Goal: Transaction & Acquisition: Obtain resource

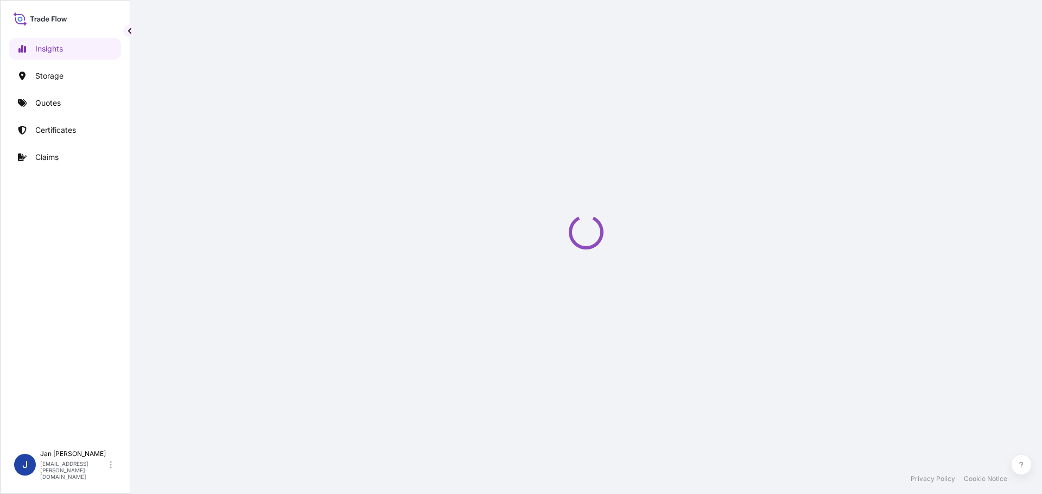
select select "2025"
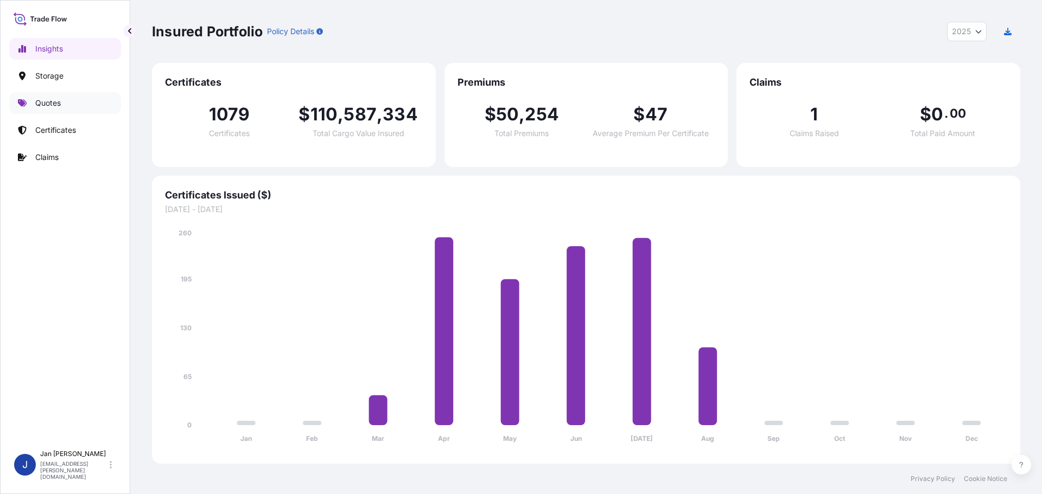
click at [59, 101] on p "Quotes" at bounding box center [47, 103] width 25 height 11
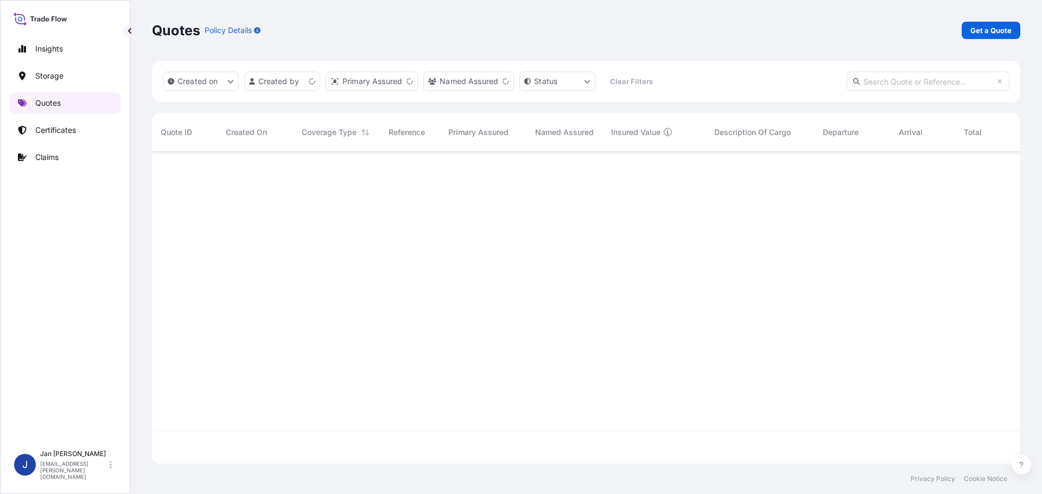
scroll to position [310, 860]
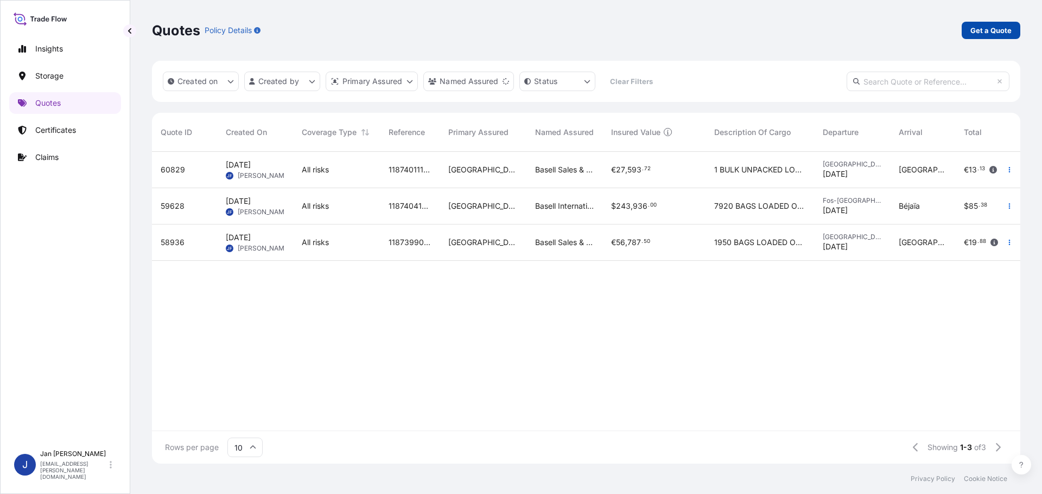
click at [983, 29] on p "Get a Quote" at bounding box center [990, 30] width 41 height 11
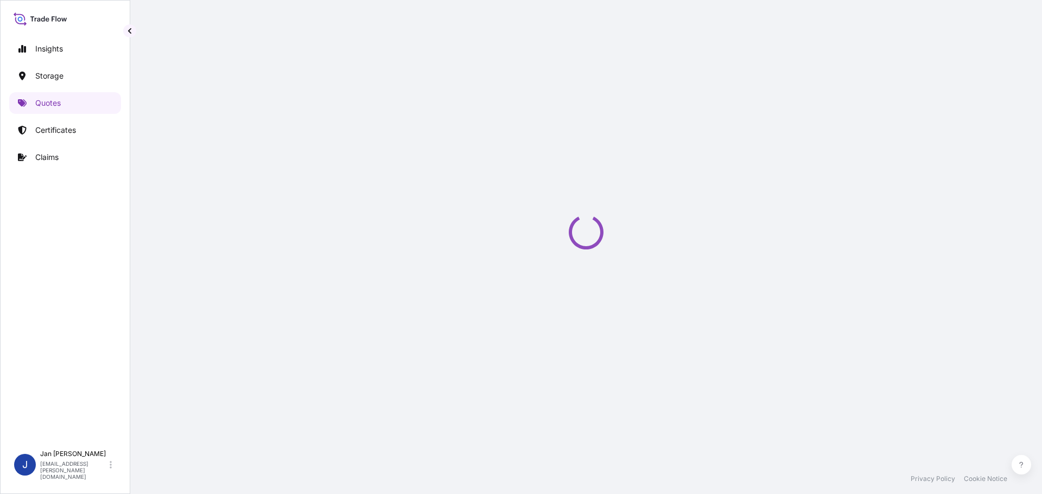
select select "Water"
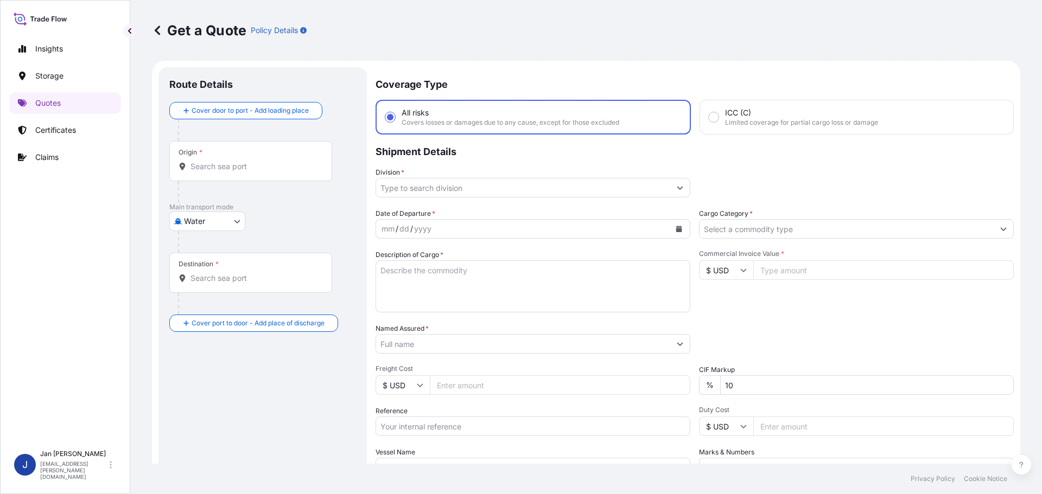
scroll to position [17, 0]
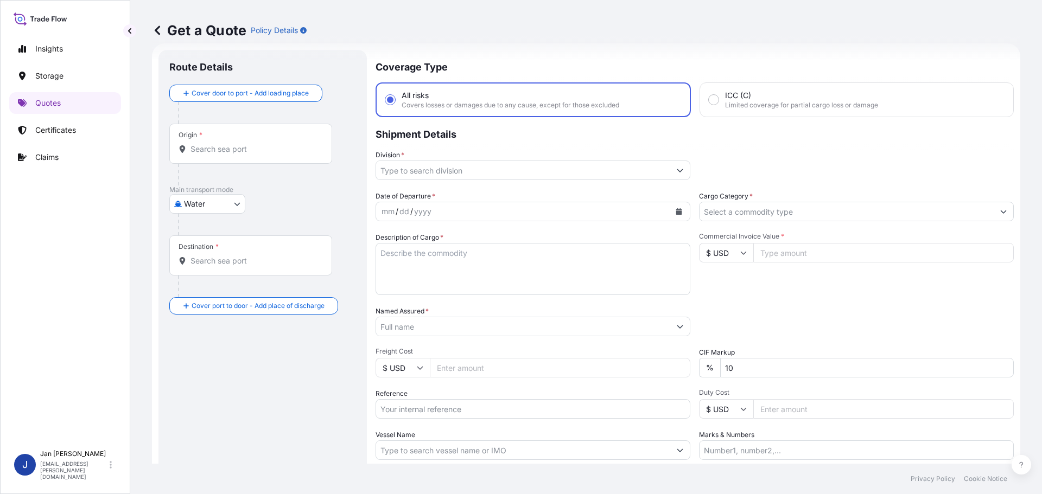
click at [241, 156] on div "Origin *" at bounding box center [250, 144] width 163 height 40
click at [241, 155] on input "Origin *" at bounding box center [254, 149] width 128 height 11
paste input "[GEOGRAPHIC_DATA]"
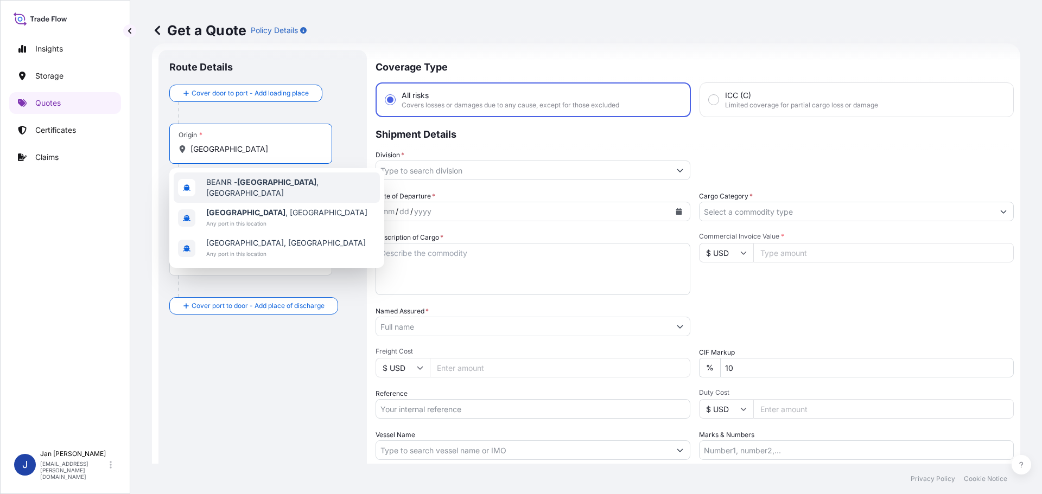
click at [273, 197] on div "BEANR - [GEOGRAPHIC_DATA] , [GEOGRAPHIC_DATA]" at bounding box center [277, 188] width 206 height 30
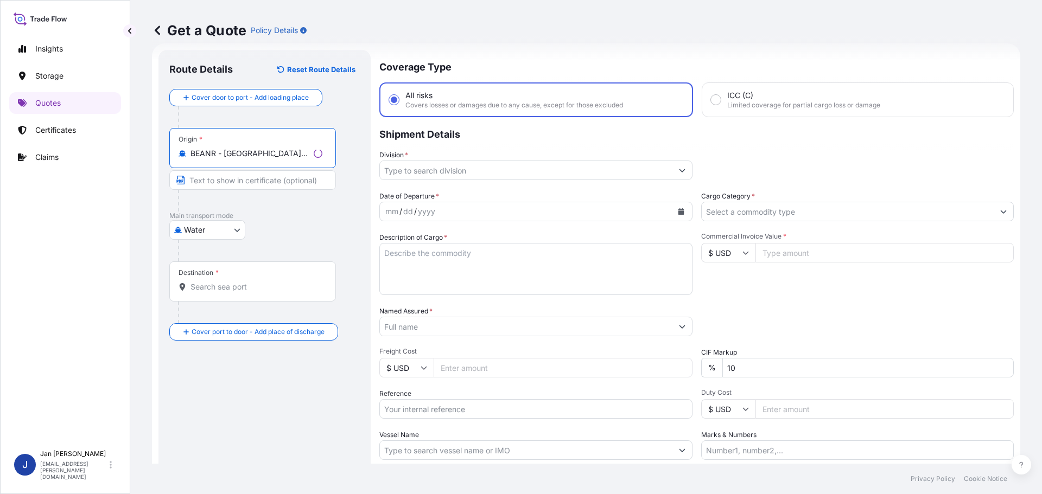
type input "BEANR - [GEOGRAPHIC_DATA], [GEOGRAPHIC_DATA]"
click at [272, 288] on input "Destination *" at bounding box center [254, 287] width 128 height 11
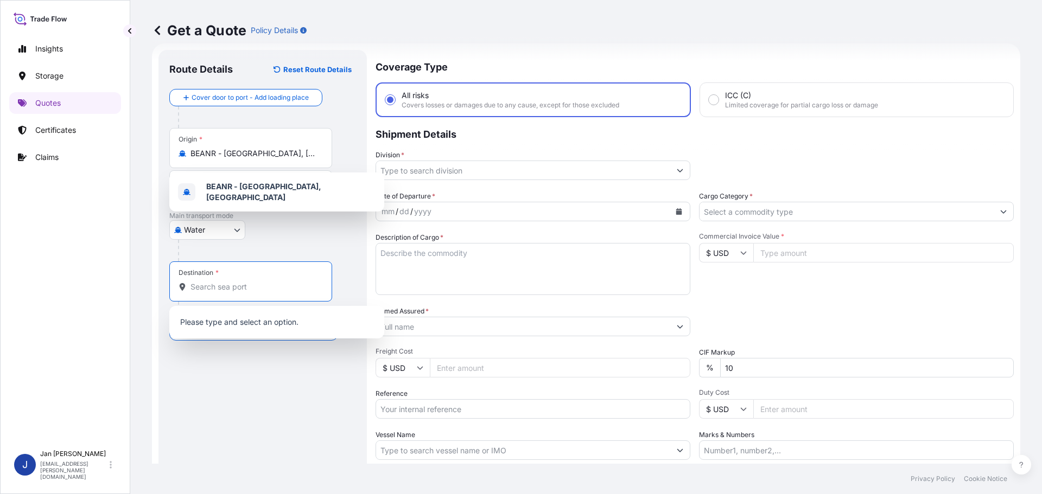
paste input "IZMIT, [GEOGRAPHIC_DATA]"
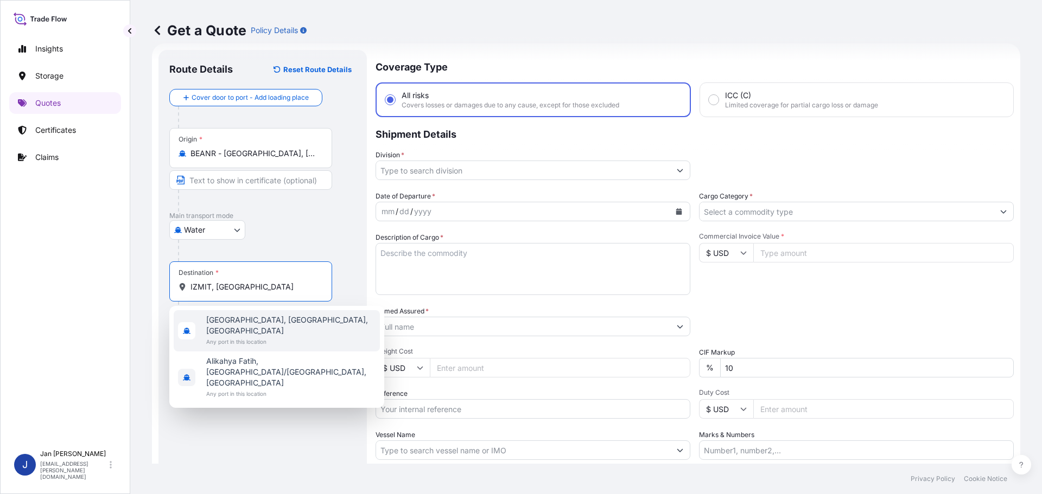
click at [224, 336] on span "Any port in this location" at bounding box center [290, 341] width 169 height 11
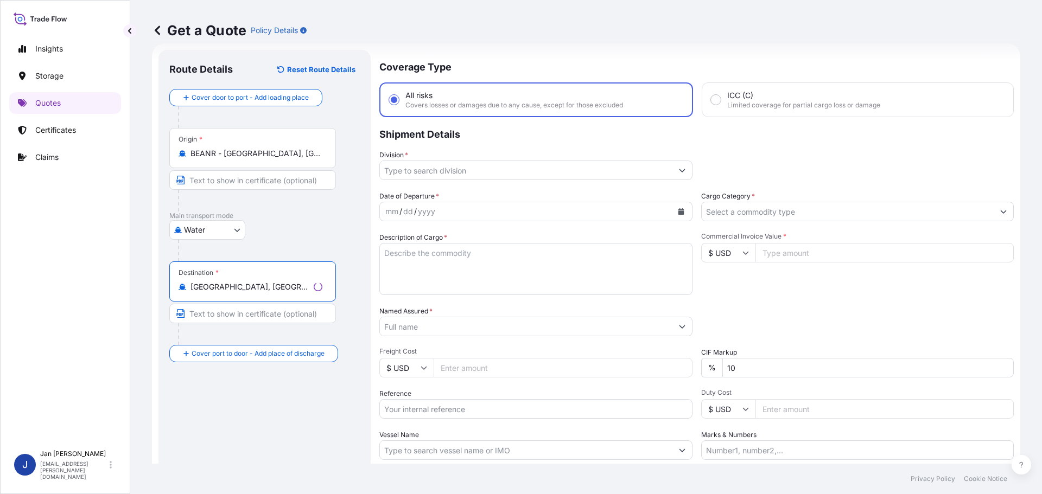
type input "[GEOGRAPHIC_DATA], [GEOGRAPHIC_DATA], [GEOGRAPHIC_DATA]"
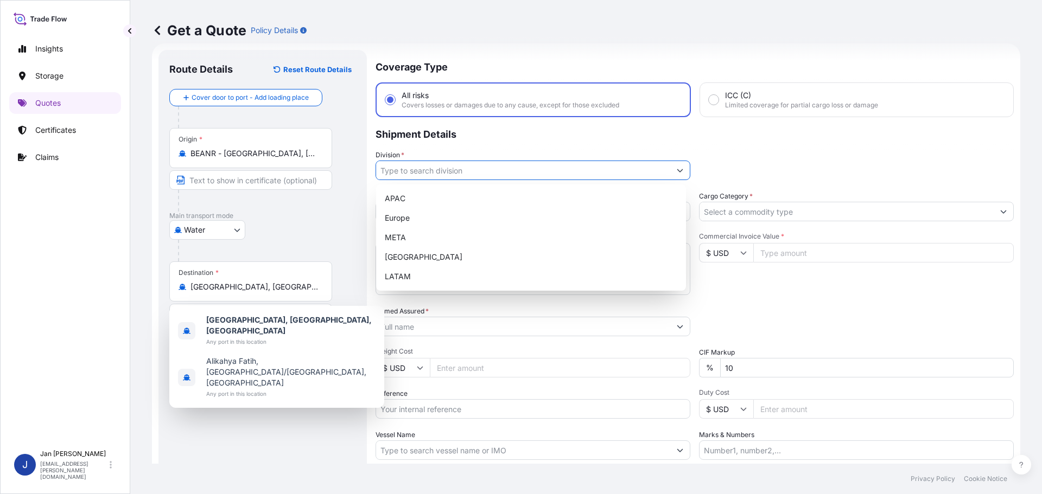
click at [571, 173] on input "Division *" at bounding box center [523, 171] width 294 height 20
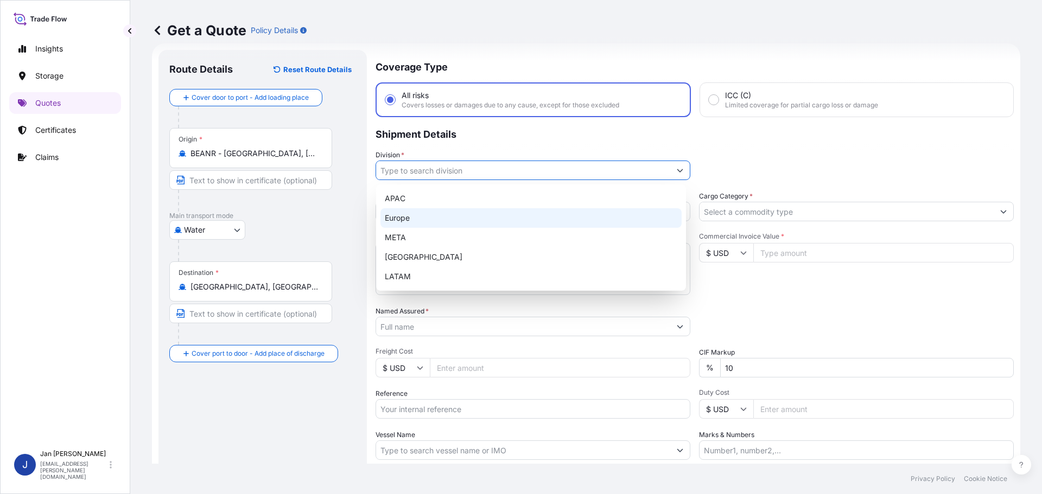
click at [438, 212] on div "Europe" at bounding box center [530, 218] width 301 height 20
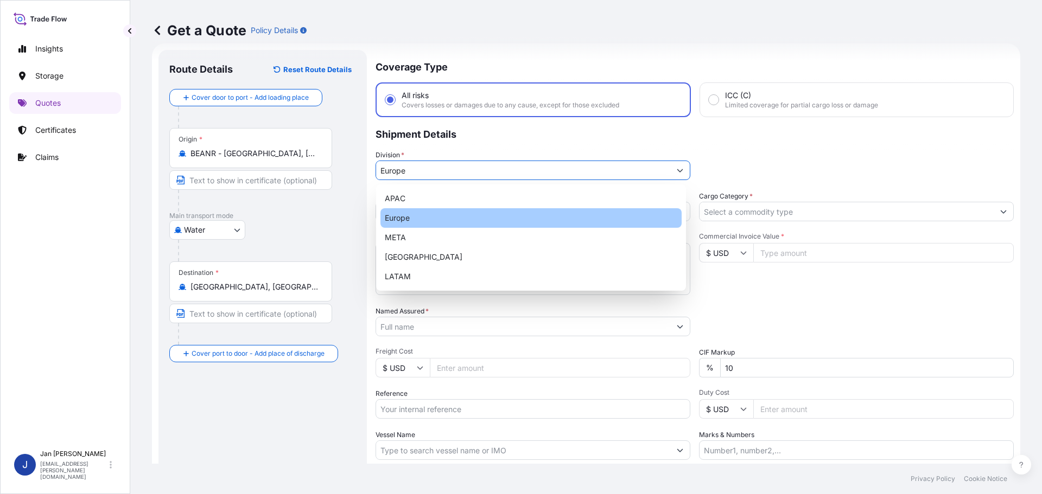
type input "Europe"
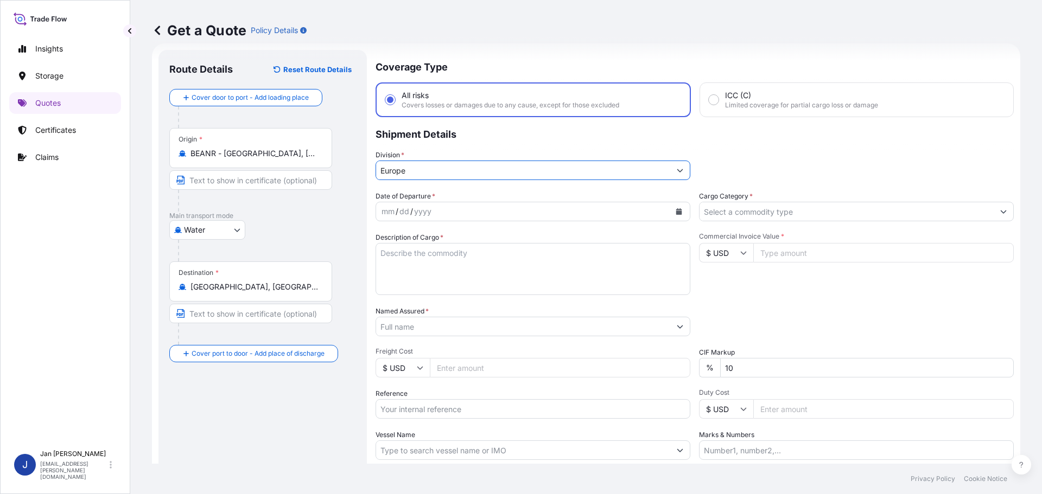
click at [676, 213] on icon "Calendar" at bounding box center [679, 211] width 6 height 7
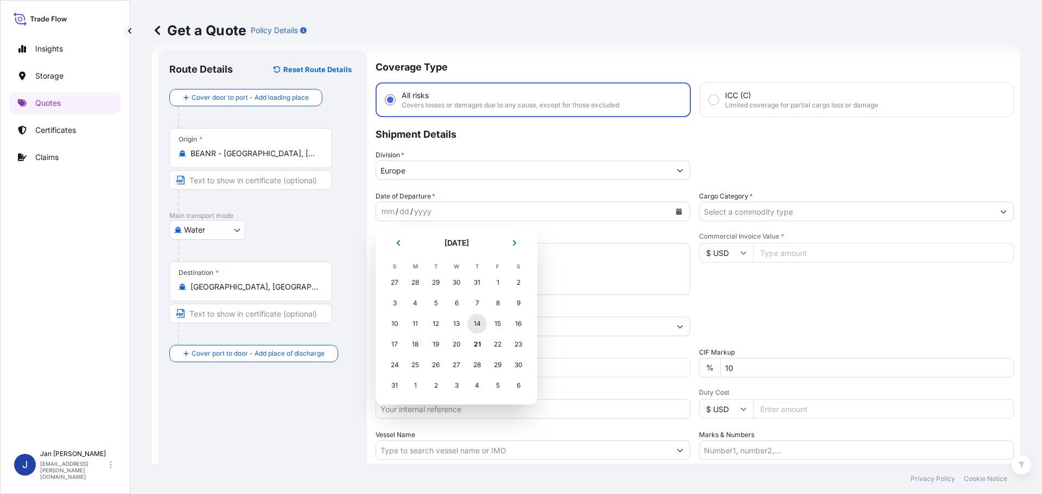
click at [473, 328] on div "14" at bounding box center [477, 324] width 20 height 20
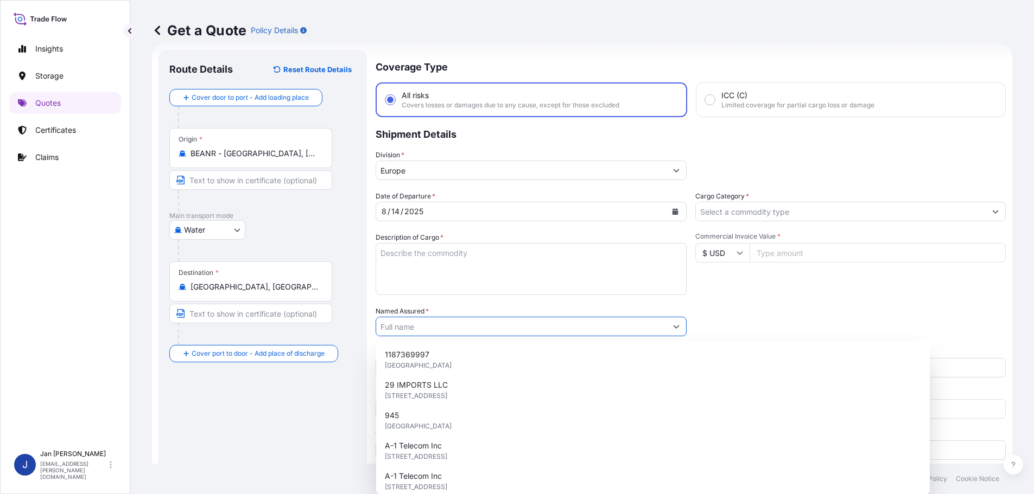
click at [575, 328] on input "Named Assured *" at bounding box center [521, 327] width 290 height 20
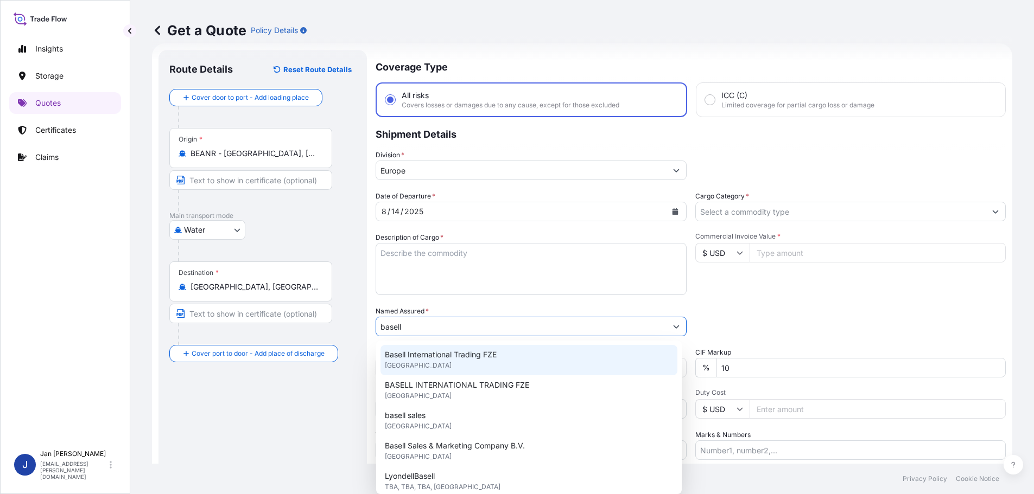
click at [524, 360] on div "Basell International Trading FZE [GEOGRAPHIC_DATA]" at bounding box center [528, 360] width 297 height 30
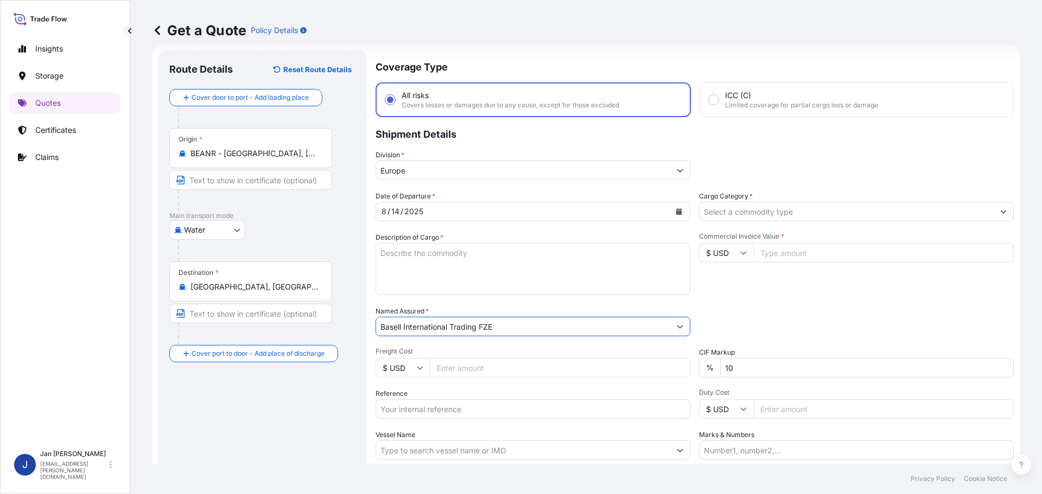
type input "Basell International Trading FZE"
click at [808, 306] on div "Packing Category Type to search a container mode Please select a primary mode o…" at bounding box center [856, 321] width 315 height 30
click at [404, 415] on input "Reference" at bounding box center [532, 409] width 315 height 20
paste input "1187412755"
type input "1187412755"
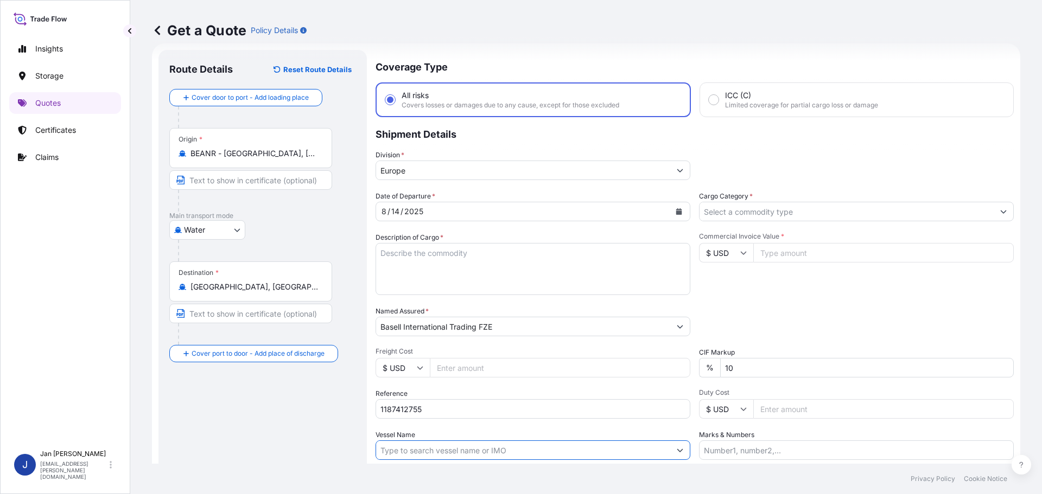
click at [448, 452] on input "Vessel Name" at bounding box center [523, 451] width 294 height 20
paste input "[GEOGRAPHIC_DATA]"
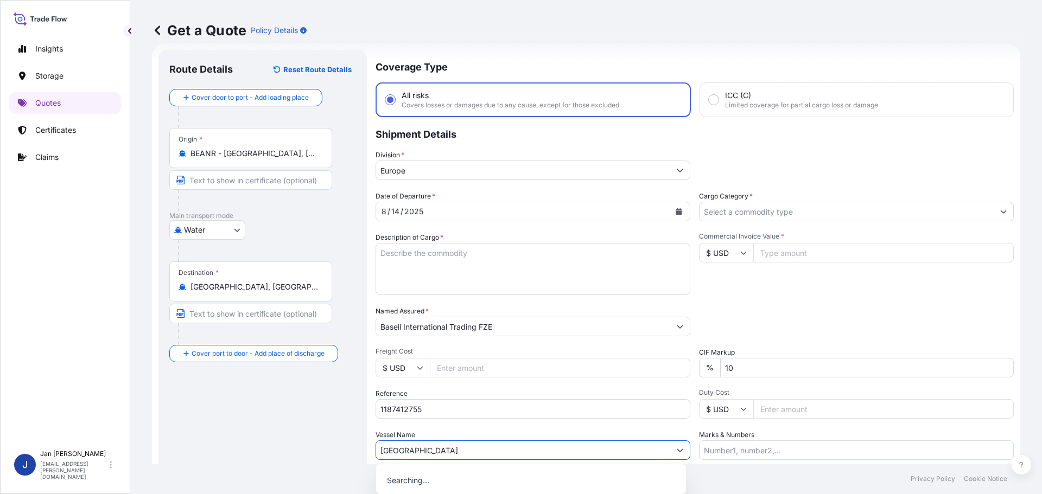
type input "[GEOGRAPHIC_DATA]"
click at [762, 257] on input "Commercial Invoice Value *" at bounding box center [883, 253] width 260 height 20
click at [792, 299] on div "Date of Departure * [DATE] Cargo Category * Description of Cargo * Commercial I…" at bounding box center [694, 325] width 638 height 269
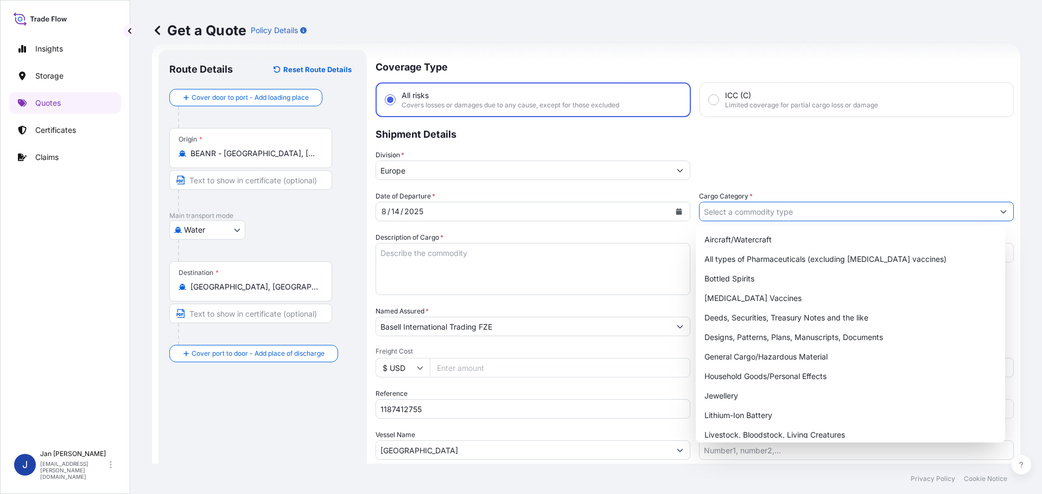
click at [830, 218] on input "Cargo Category *" at bounding box center [846, 212] width 294 height 20
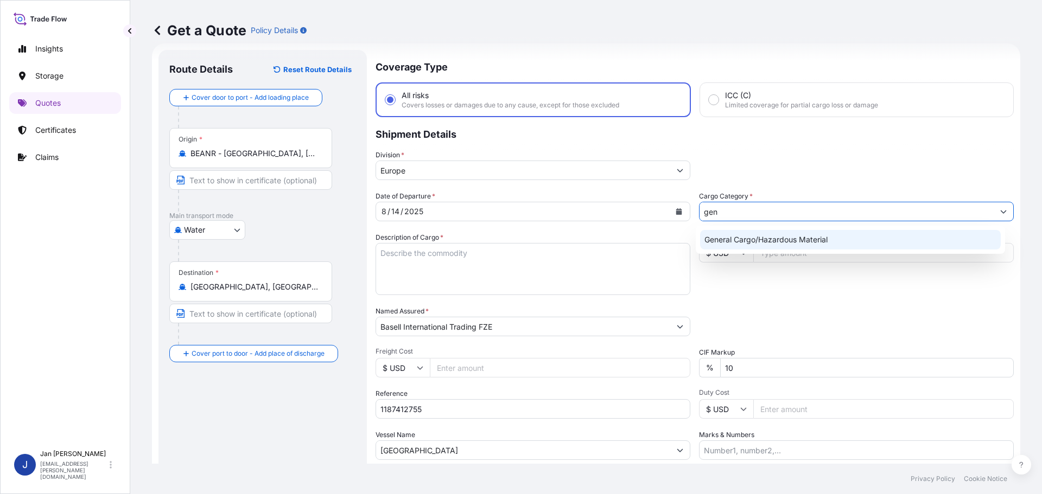
click at [827, 239] on div "General Cargo/Hazardous Material" at bounding box center [850, 240] width 301 height 20
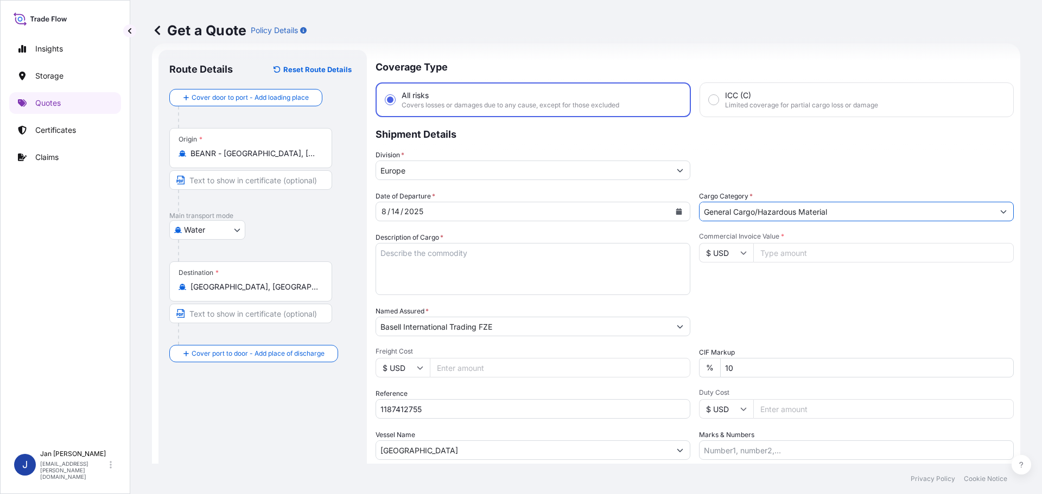
type input "General Cargo/Hazardous Material"
click at [537, 279] on textarea "Description of Cargo *" at bounding box center [532, 269] width 315 height 52
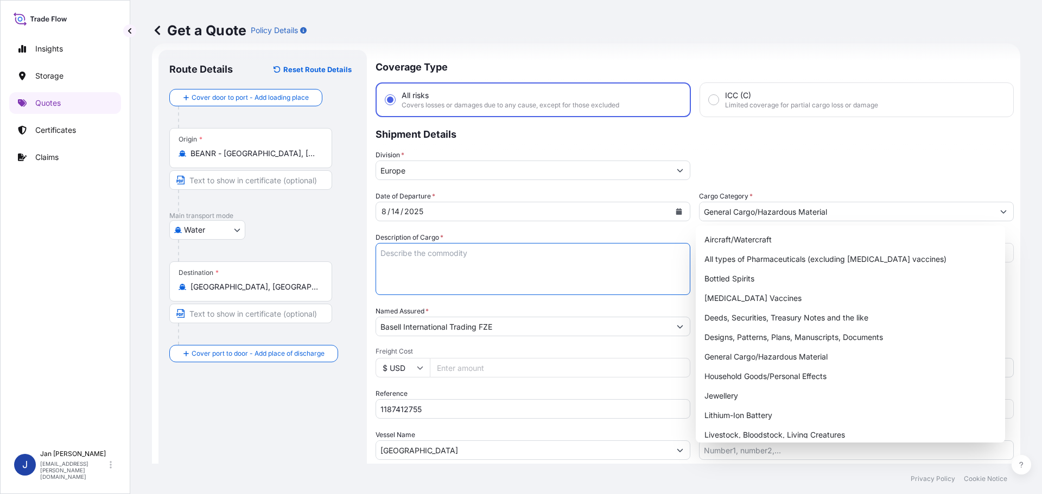
paste textarea "POLYETHYLENE 2 BULK UNPACKED LOADED INTO 2 20' DRY VAN LUPOLEN GX 5038 39012090"
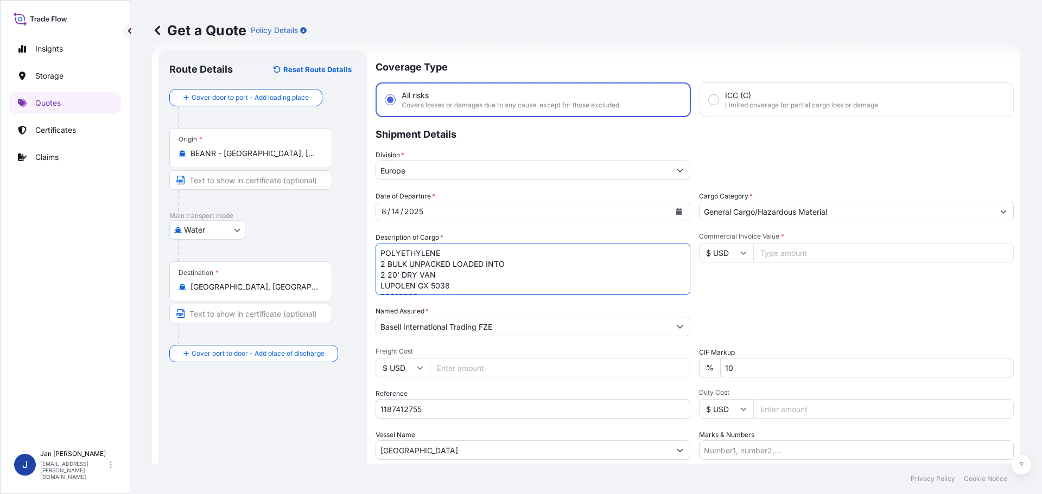
scroll to position [7, 0]
type textarea "POLYETHYLENE 2 BULK UNPACKED LOADED INTO 2 20' DRY VAN LUPOLEN GX 5038 39012090"
click at [880, 259] on input "Commercial Invoice Value *" at bounding box center [883, 253] width 260 height 20
click at [725, 256] on input "$ USD" at bounding box center [726, 253] width 54 height 20
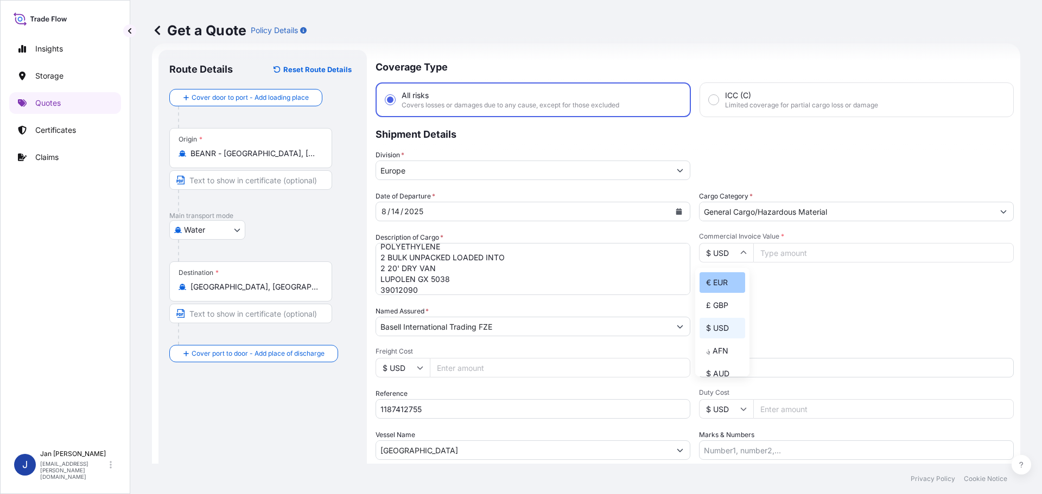
click at [724, 285] on div "€ EUR" at bounding box center [722, 282] width 46 height 21
type input "€ EUR"
click at [820, 252] on input "Commercial Invoice Value *" at bounding box center [883, 253] width 260 height 20
click at [809, 256] on input "51" at bounding box center [883, 253] width 260 height 20
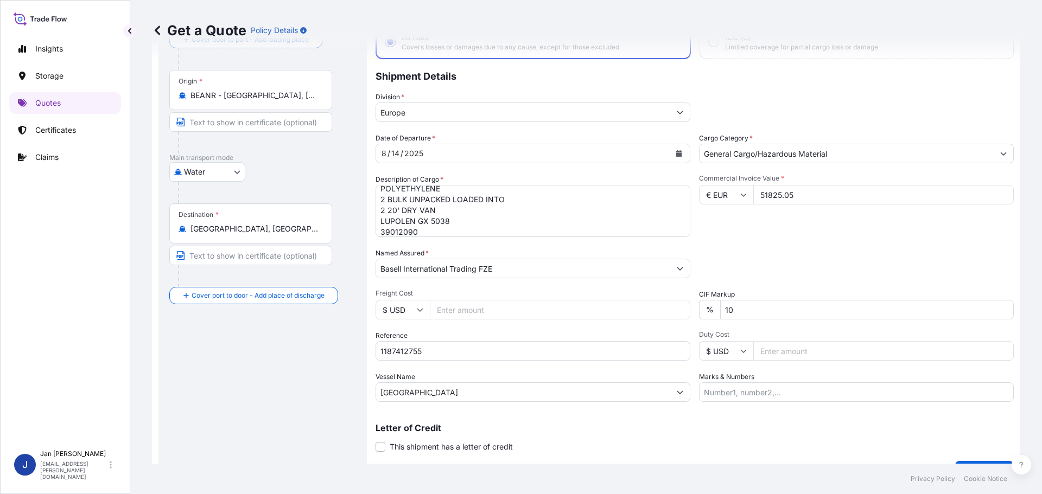
scroll to position [101, 0]
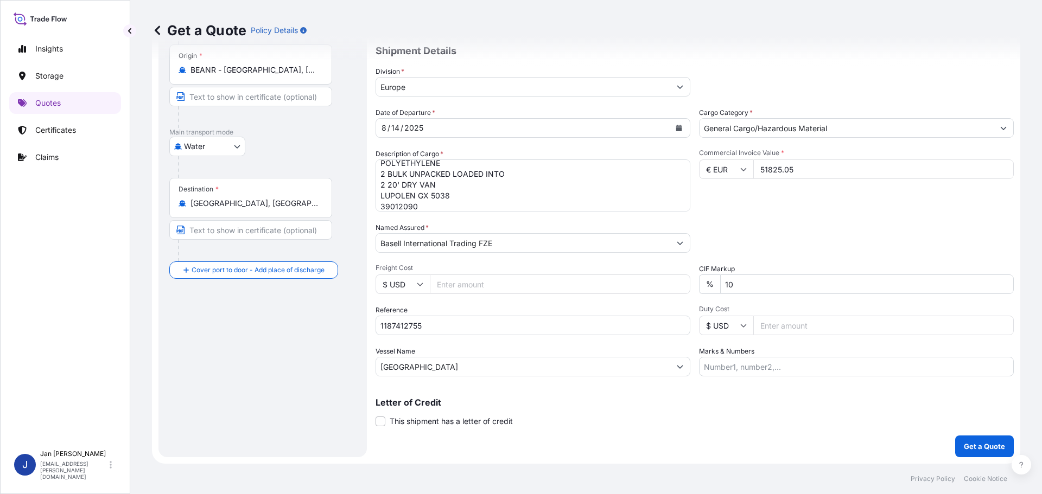
type input "51825.05"
click at [969, 449] on p "Get a Quote" at bounding box center [984, 446] width 41 height 11
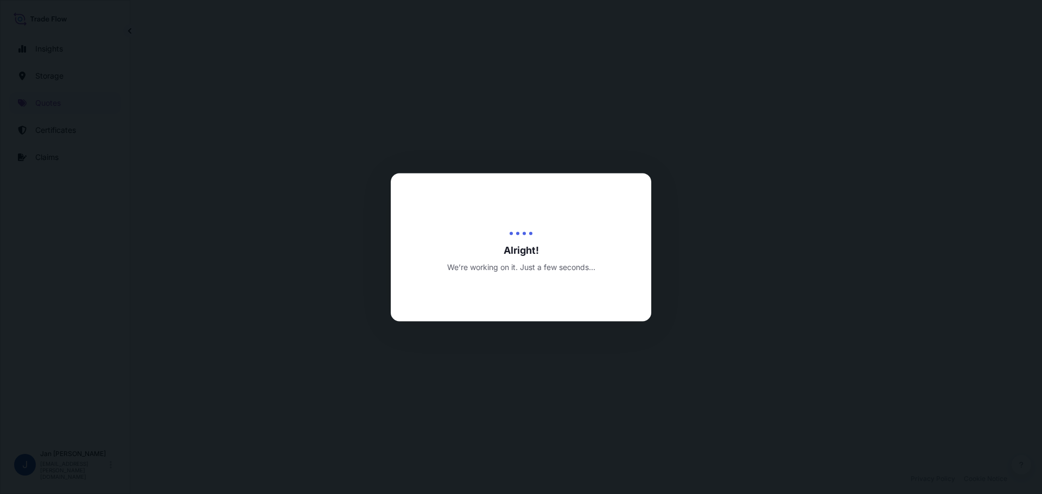
select select "Water"
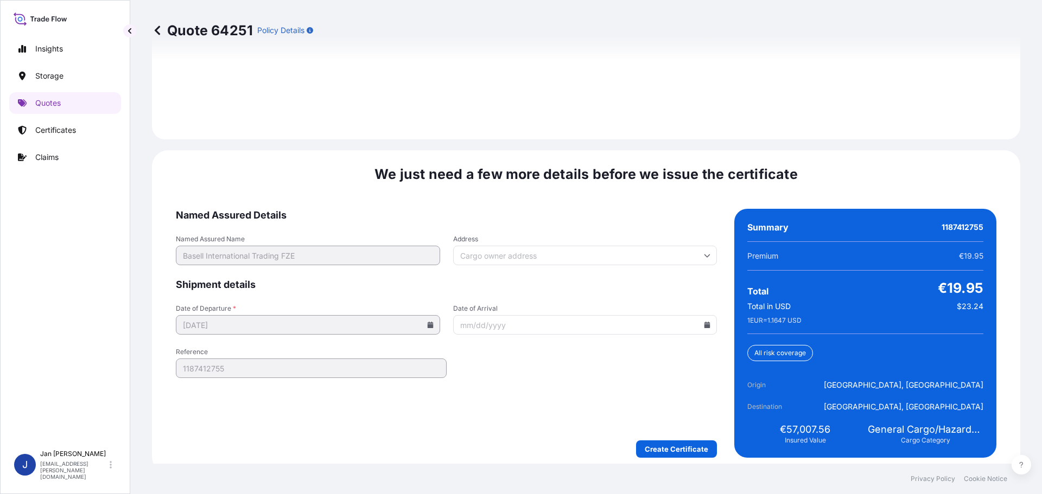
scroll to position [1575, 0]
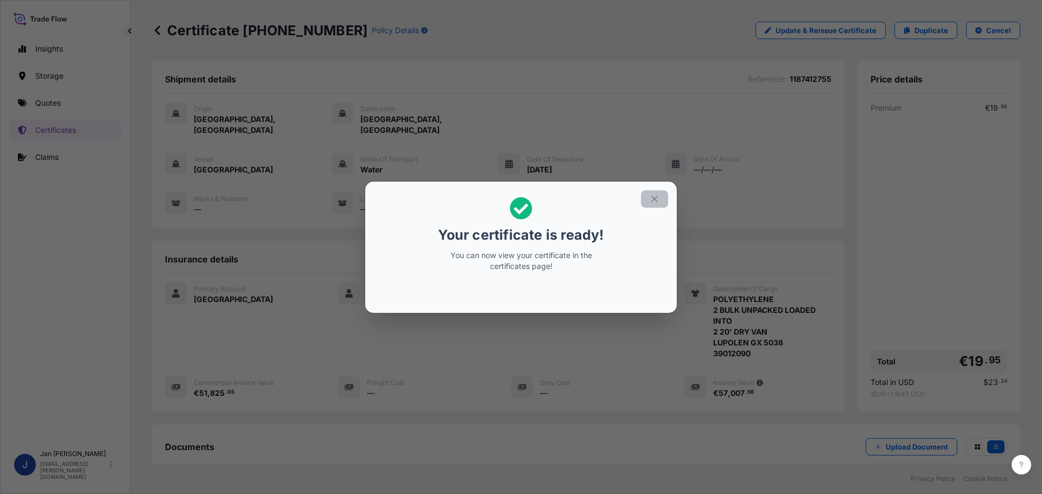
click at [665, 192] on button "button" at bounding box center [654, 198] width 27 height 17
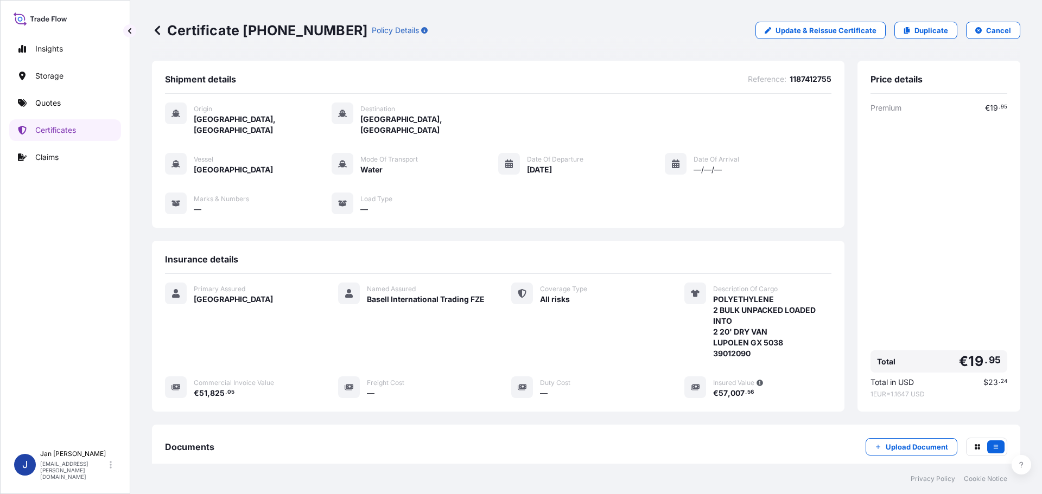
scroll to position [119, 0]
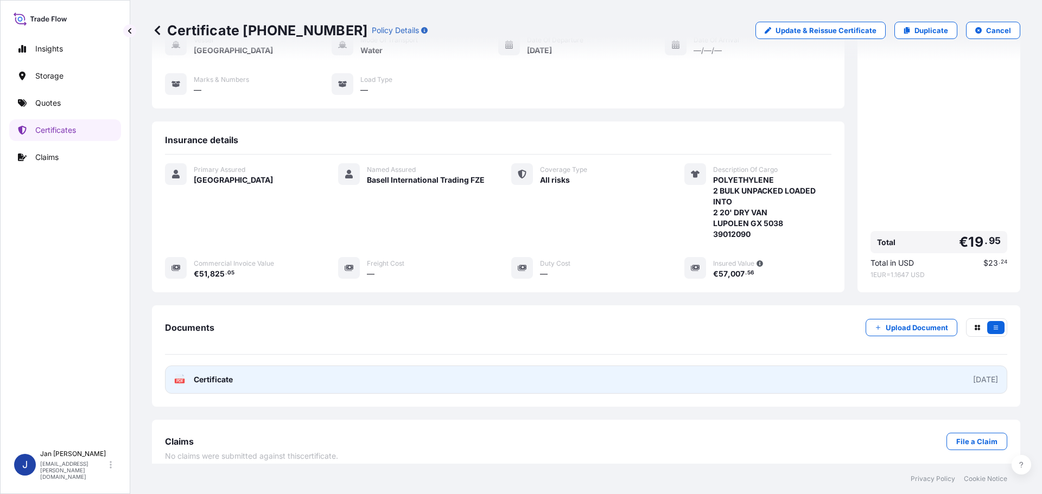
click at [244, 366] on link "PDF Certificate [DATE]" at bounding box center [586, 380] width 842 height 28
